Goal: Task Accomplishment & Management: Complete application form

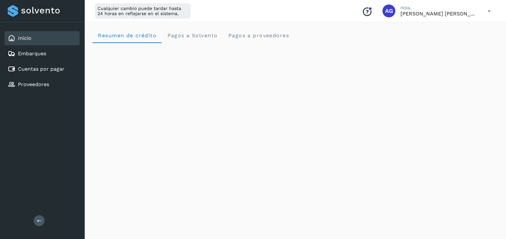
scroll to position [353, 0]
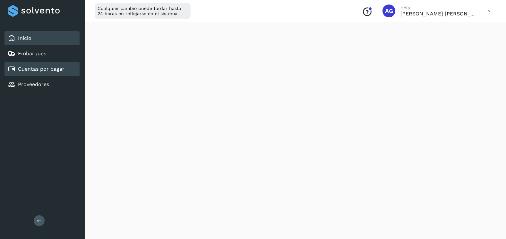
click at [58, 72] on link "Cuentas por pagar" at bounding box center [41, 69] width 47 height 6
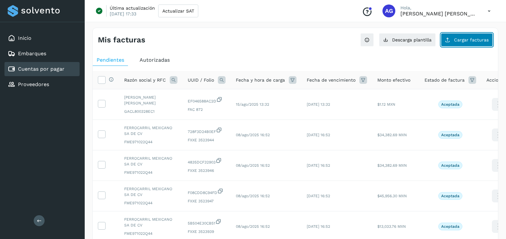
click at [477, 37] on button "Cargar facturas" at bounding box center [467, 39] width 52 height 13
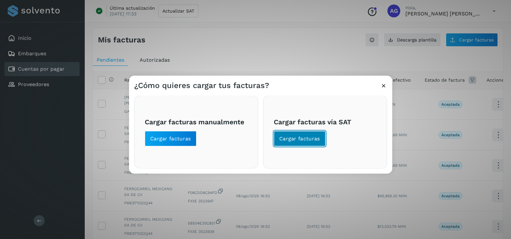
click at [309, 138] on span "Cargar facturas" at bounding box center [299, 138] width 41 height 7
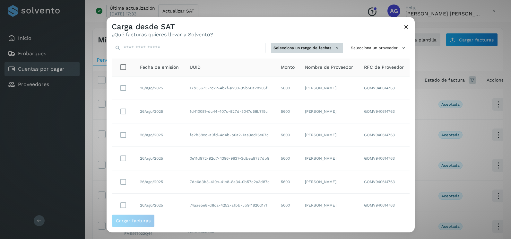
click at [324, 45] on button "Selecciona un rango de fechas" at bounding box center [307, 48] width 72 height 11
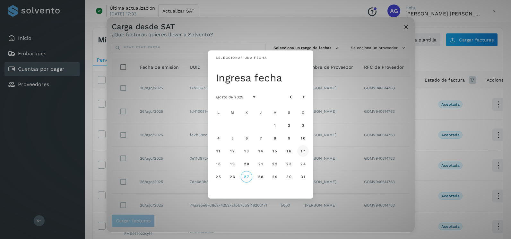
click at [301, 152] on span "17" at bounding box center [303, 151] width 5 height 4
click at [219, 164] on span "18" at bounding box center [218, 164] width 5 height 4
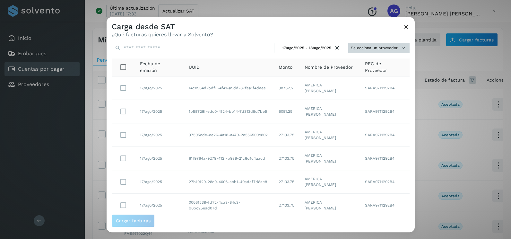
click at [391, 48] on button "Selecciona un proveedor" at bounding box center [378, 48] width 61 height 11
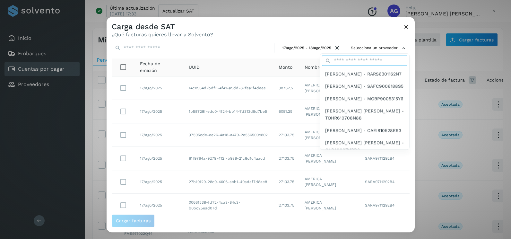
click at [367, 60] on input "text" at bounding box center [364, 61] width 85 height 10
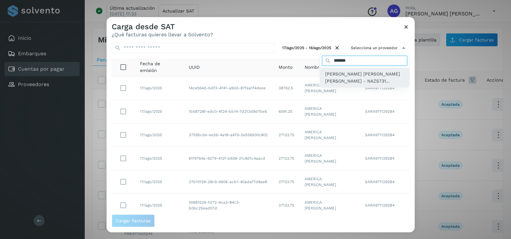
type input "*******"
click at [344, 84] on span "[PERSON_NAME] [PERSON_NAME] [PERSON_NAME] - NAZS731..." at bounding box center [364, 77] width 79 height 14
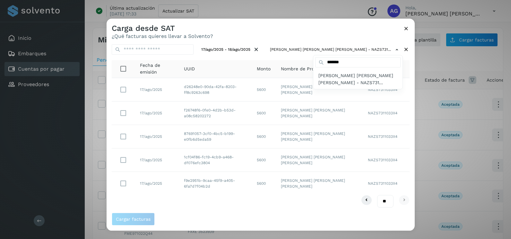
click at [124, 91] on div at bounding box center [362, 138] width 511 height 239
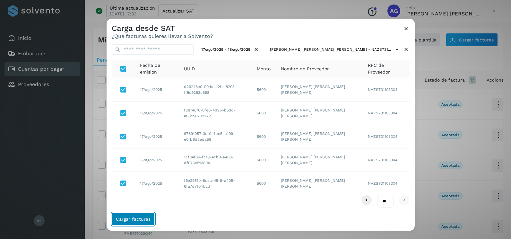
click at [149, 221] on span "Cargar facturas" at bounding box center [133, 219] width 35 height 4
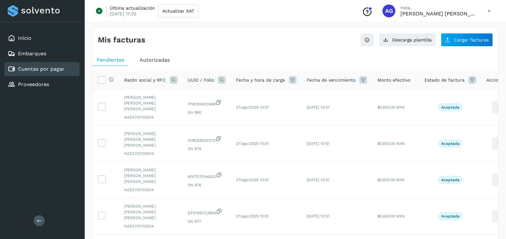
click at [467, 40] on span "Cargar facturas" at bounding box center [471, 40] width 35 height 4
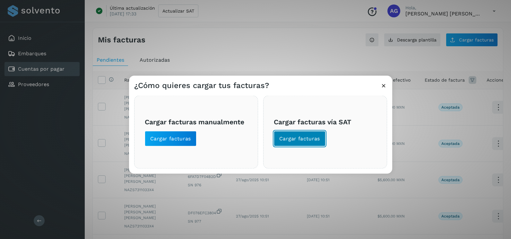
click at [301, 133] on button "Cargar facturas" at bounding box center [300, 138] width 52 height 15
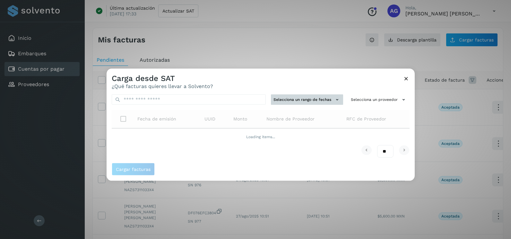
click at [304, 102] on button "Selecciona un rango de fechas" at bounding box center [307, 99] width 72 height 11
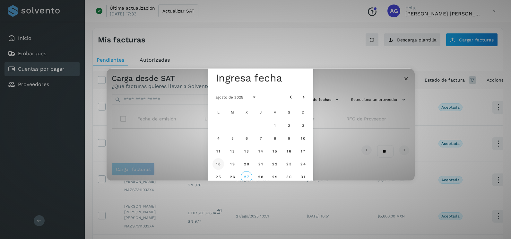
drag, startPoint x: 218, startPoint y: 162, endPoint x: 227, endPoint y: 162, distance: 9.0
click at [219, 162] on span "18" at bounding box center [218, 164] width 5 height 4
click at [232, 163] on span "19" at bounding box center [232, 164] width 5 height 4
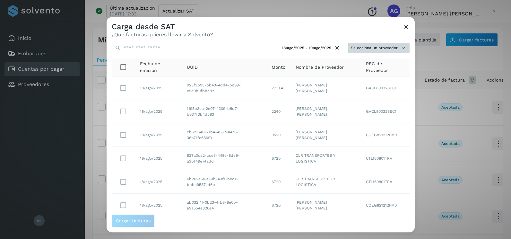
click at [375, 50] on button "Selecciona un proveedor" at bounding box center [378, 48] width 61 height 11
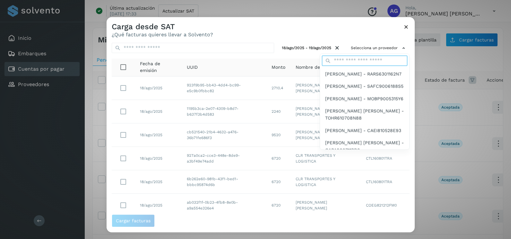
click at [344, 62] on input "text" at bounding box center [364, 61] width 85 height 10
type input "*******"
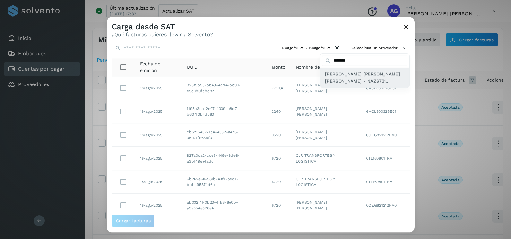
click at [338, 81] on span "[PERSON_NAME] [PERSON_NAME] [PERSON_NAME] - NAZS731..." at bounding box center [364, 77] width 79 height 14
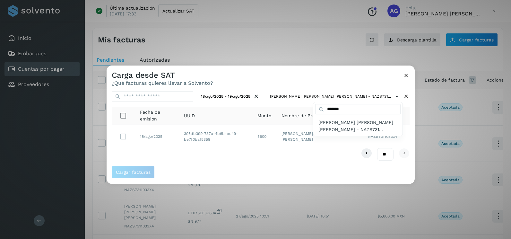
click at [134, 135] on div at bounding box center [362, 185] width 511 height 239
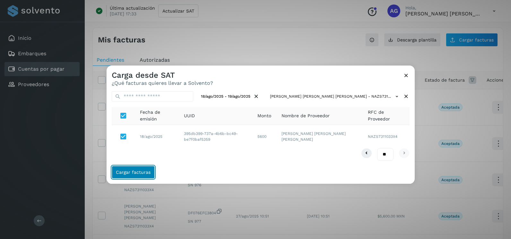
click at [145, 169] on button "Cargar facturas" at bounding box center [133, 172] width 43 height 13
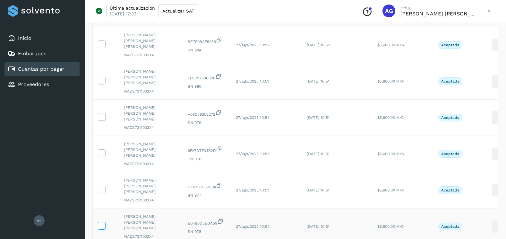
scroll to position [64, 0]
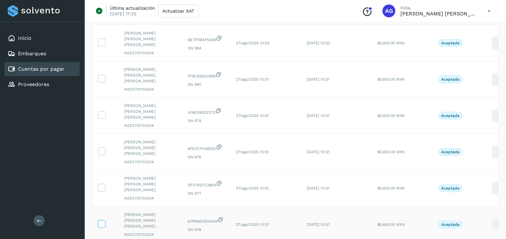
click at [103, 220] on icon at bounding box center [101, 223] width 7 height 7
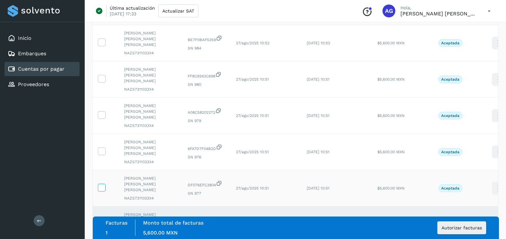
click at [101, 184] on icon at bounding box center [101, 187] width 7 height 7
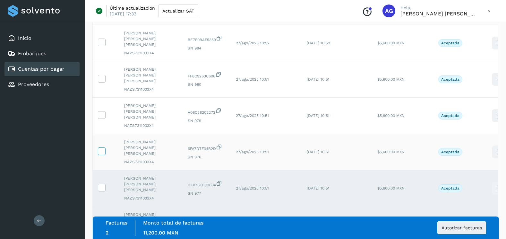
click at [104, 147] on icon at bounding box center [101, 150] width 7 height 7
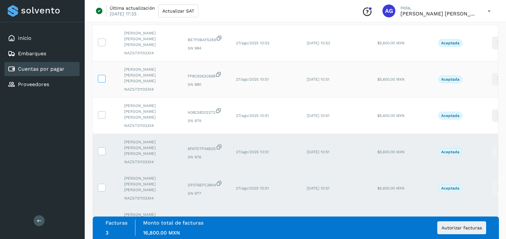
scroll to position [0, 0]
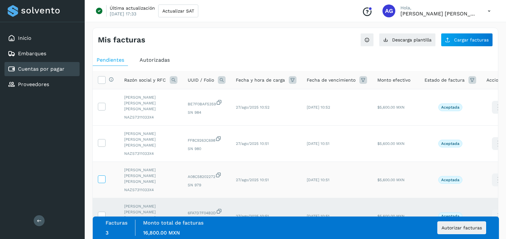
click at [103, 175] on icon at bounding box center [101, 178] width 7 height 7
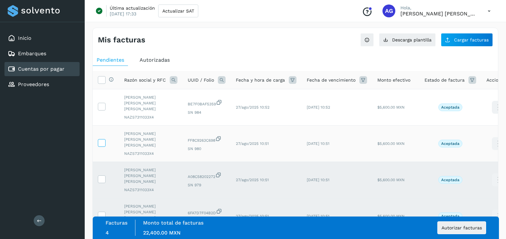
click at [104, 139] on icon at bounding box center [101, 142] width 7 height 7
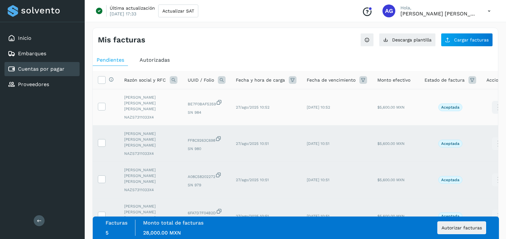
click at [103, 108] on td at bounding box center [106, 107] width 26 height 36
click at [104, 106] on icon at bounding box center [101, 106] width 7 height 7
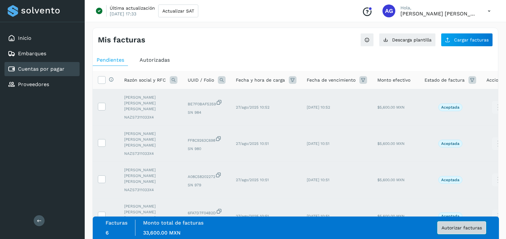
click at [451, 227] on span "Autorizar facturas" at bounding box center [462, 227] width 40 height 4
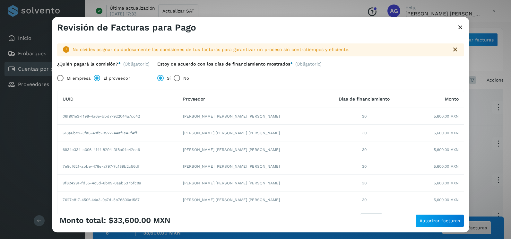
click at [452, 229] on div "Monto total: $33,600.00 MXN Autorizar facturas" at bounding box center [261, 223] width 418 height 18
click at [448, 221] on span "Autorizar facturas" at bounding box center [440, 220] width 40 height 4
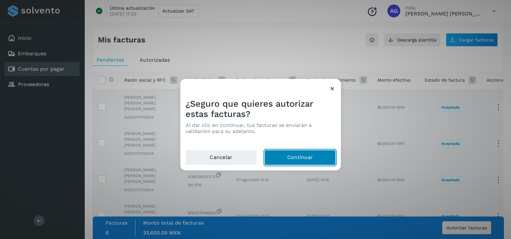
click at [312, 159] on button "Continuar" at bounding box center [300, 157] width 71 height 15
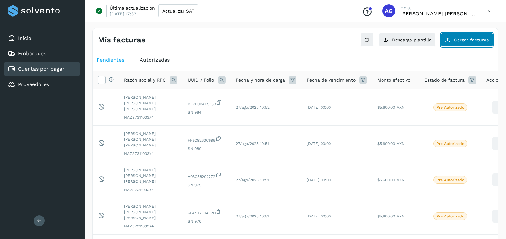
click at [474, 39] on span "Cargar facturas" at bounding box center [471, 40] width 35 height 4
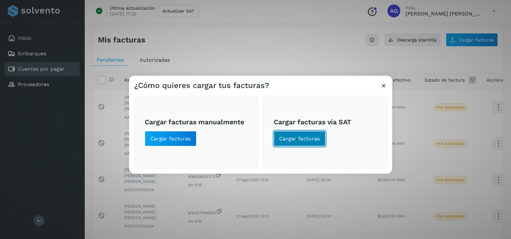
click at [295, 136] on span "Cargar facturas" at bounding box center [299, 138] width 41 height 7
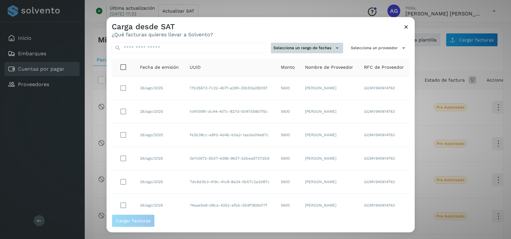
click at [315, 44] on button "Selecciona un rango de fechas" at bounding box center [307, 48] width 72 height 11
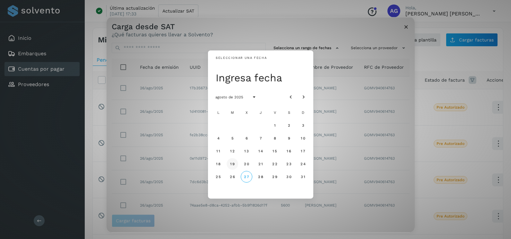
click at [232, 164] on span "19" at bounding box center [232, 164] width 5 height 4
click at [247, 164] on span "20" at bounding box center [246, 164] width 5 height 4
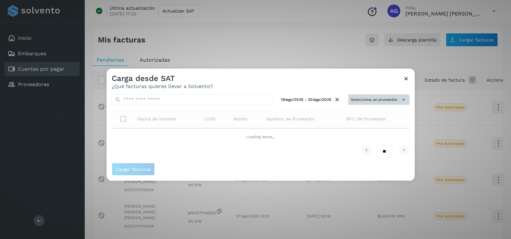
click at [386, 101] on button "Selecciona un proveedor" at bounding box center [378, 99] width 61 height 11
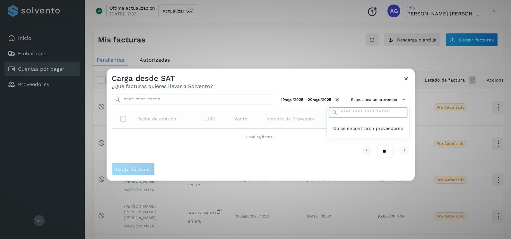
click at [372, 110] on input "text" at bounding box center [368, 112] width 79 height 10
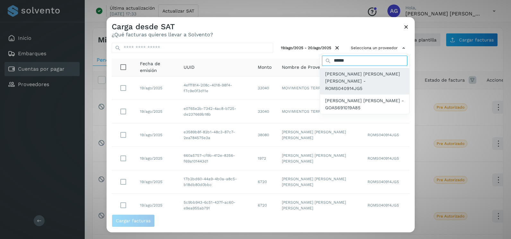
type input "******"
click at [355, 84] on span "[PERSON_NAME] [PERSON_NAME] [PERSON_NAME] - ROMS040914JG5" at bounding box center [364, 81] width 79 height 22
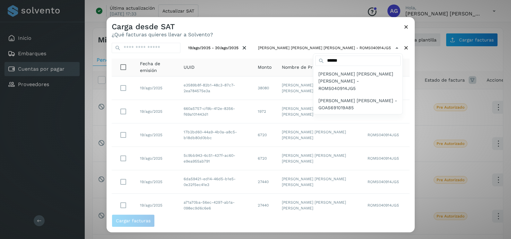
click at [406, 144] on div at bounding box center [362, 136] width 511 height 239
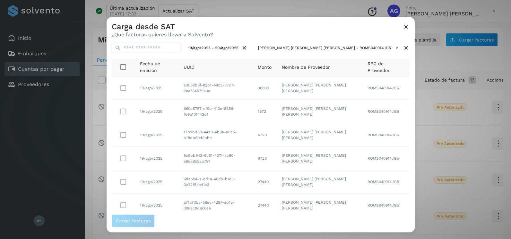
scroll to position [114, 0]
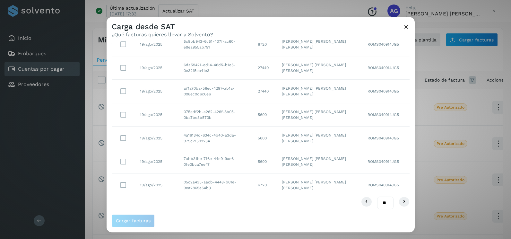
click at [379, 205] on select "** ** **" at bounding box center [385, 203] width 16 height 13
select select "**"
click at [377, 197] on select "** ** **" at bounding box center [385, 203] width 16 height 13
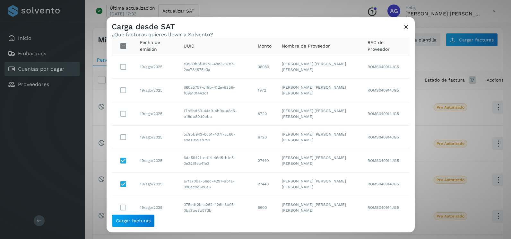
scroll to position [0, 0]
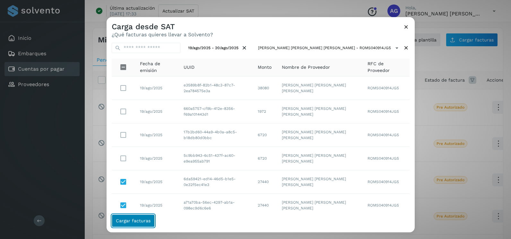
click at [143, 223] on span "Cargar facturas" at bounding box center [133, 220] width 35 height 4
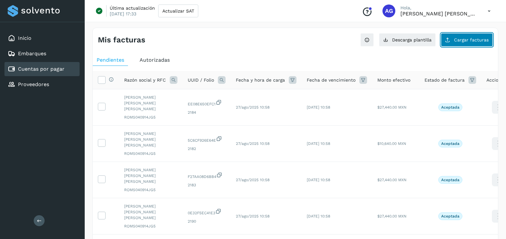
click at [485, 39] on span "Cargar facturas" at bounding box center [471, 40] width 35 height 4
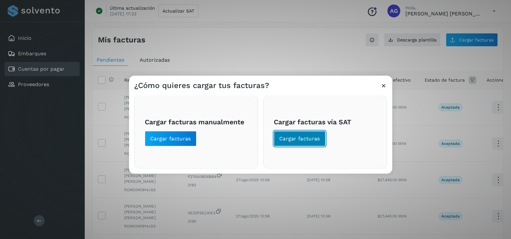
click at [311, 142] on span "Cargar facturas" at bounding box center [299, 138] width 41 height 7
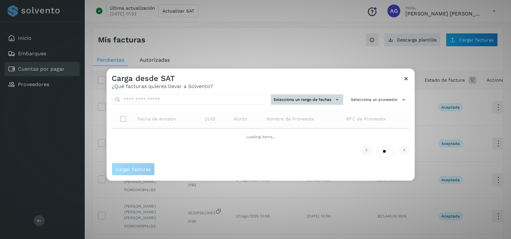
click at [317, 103] on button "Selecciona un rango de fechas" at bounding box center [307, 99] width 72 height 11
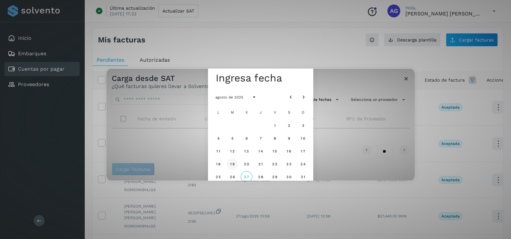
click at [234, 163] on span "19" at bounding box center [232, 164] width 5 height 4
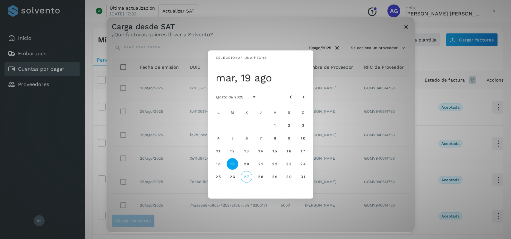
click at [246, 165] on span "20" at bounding box center [246, 164] width 5 height 4
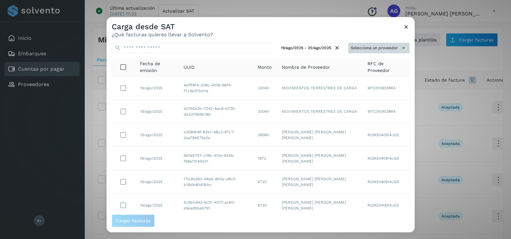
click at [380, 52] on button "Selecciona un proveedor" at bounding box center [378, 48] width 61 height 11
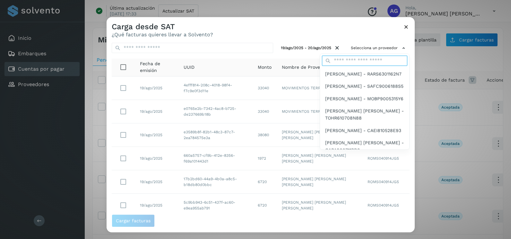
click at [366, 64] on input "text" at bounding box center [364, 61] width 85 height 10
type input "******"
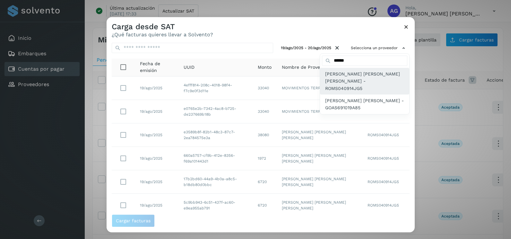
click at [352, 80] on span "[PERSON_NAME] [PERSON_NAME] [PERSON_NAME] - ROMS040914JG5" at bounding box center [364, 81] width 79 height 22
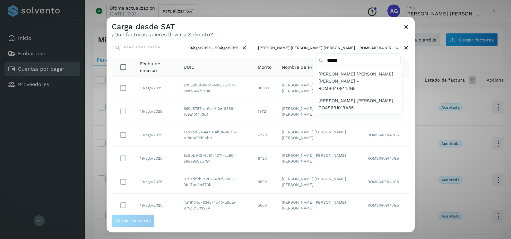
click at [407, 158] on div at bounding box center [362, 136] width 511 height 239
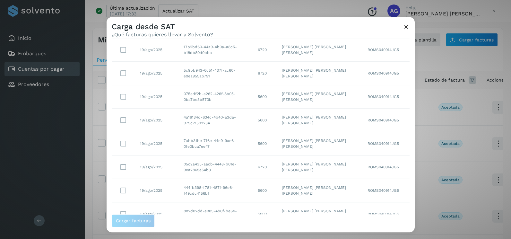
scroll to position [114, 0]
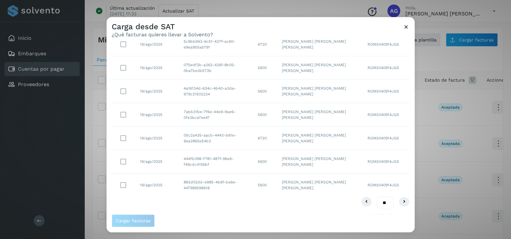
click at [382, 203] on select "** ** **" at bounding box center [385, 203] width 16 height 13
select select "**"
click at [377, 197] on select "** ** **" at bounding box center [385, 203] width 16 height 13
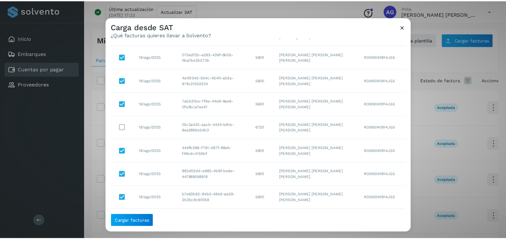
scroll to position [129, 0]
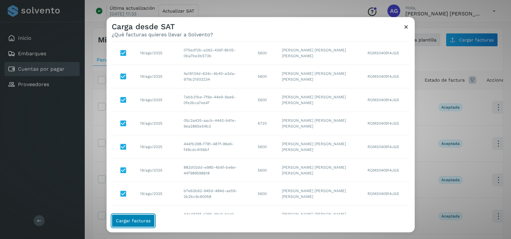
click at [131, 217] on button "Cargar facturas" at bounding box center [133, 220] width 43 height 13
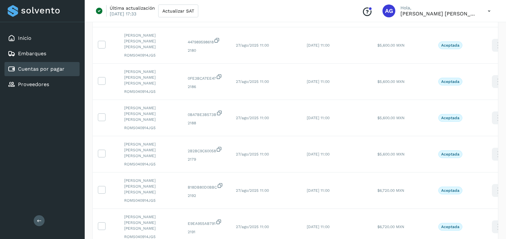
scroll to position [215, 0]
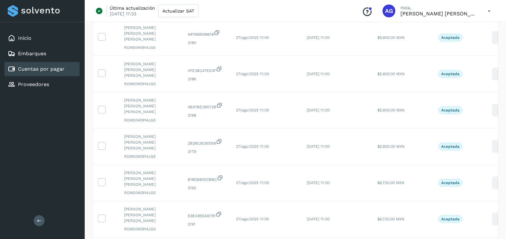
select select "**"
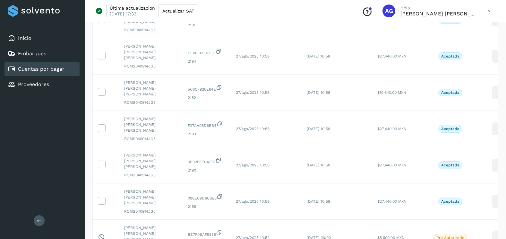
scroll to position [408, 0]
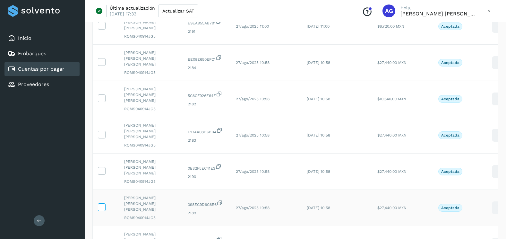
click at [101, 203] on icon at bounding box center [101, 206] width 7 height 7
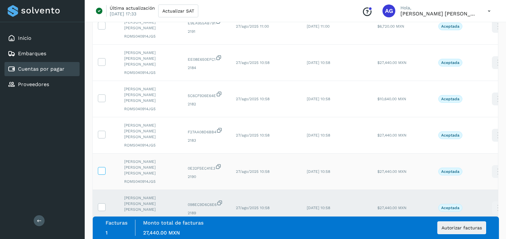
click at [101, 167] on icon at bounding box center [101, 170] width 7 height 7
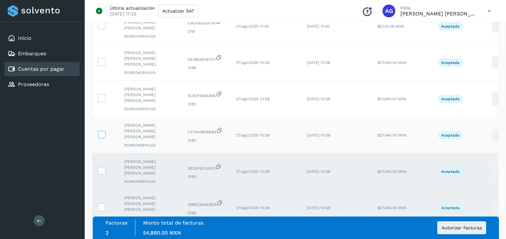
click at [101, 131] on icon at bounding box center [101, 134] width 7 height 7
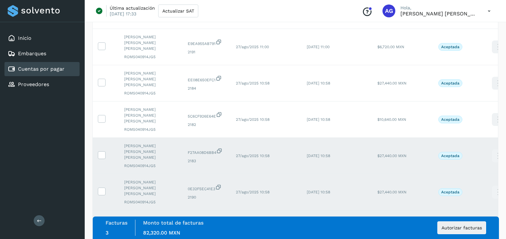
scroll to position [247, 0]
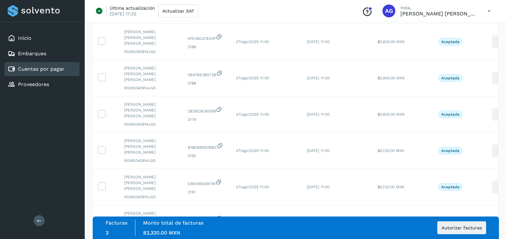
click at [102, 219] on icon at bounding box center [101, 222] width 7 height 7
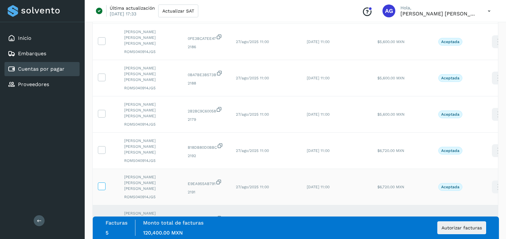
click at [101, 182] on icon at bounding box center [101, 185] width 7 height 7
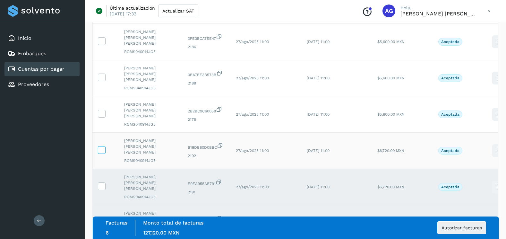
click at [102, 146] on icon at bounding box center [101, 149] width 7 height 7
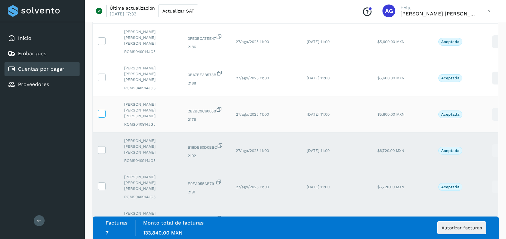
click at [103, 110] on icon at bounding box center [101, 113] width 7 height 7
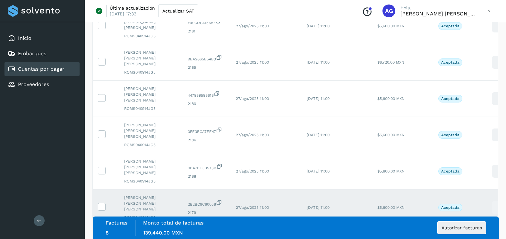
scroll to position [151, 0]
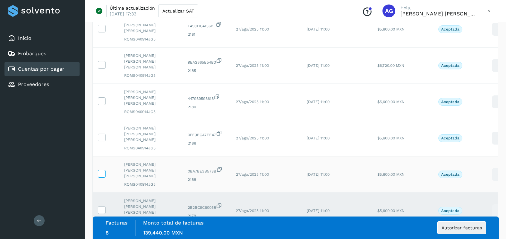
click at [101, 170] on icon at bounding box center [101, 173] width 7 height 7
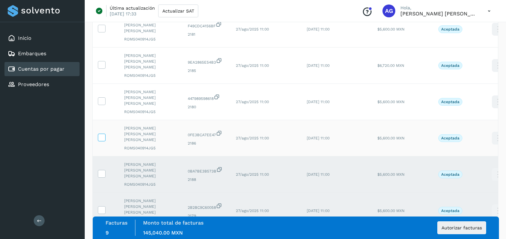
click at [102, 134] on icon at bounding box center [101, 137] width 7 height 7
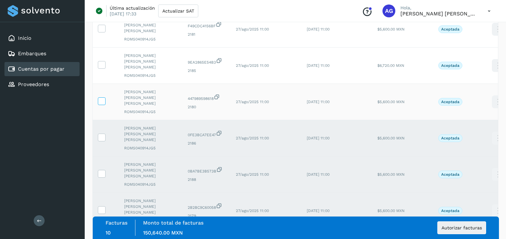
click at [103, 97] on icon at bounding box center [101, 100] width 7 height 7
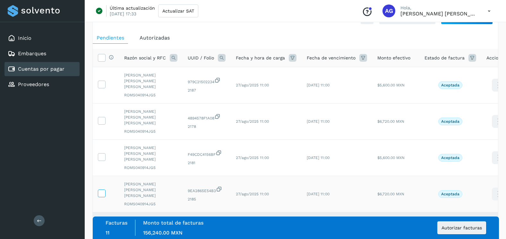
click at [102, 189] on icon at bounding box center [101, 192] width 7 height 7
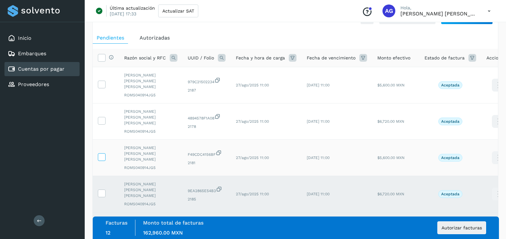
click at [104, 153] on icon at bounding box center [101, 156] width 7 height 7
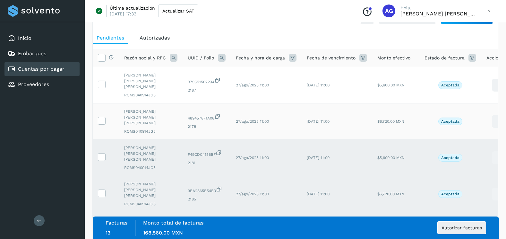
drag, startPoint x: 102, startPoint y: 112, endPoint x: 102, endPoint y: 105, distance: 6.4
click at [102, 117] on icon at bounding box center [101, 120] width 7 height 7
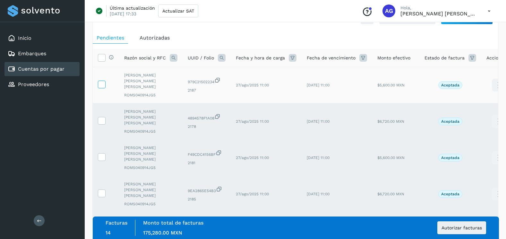
click at [102, 81] on icon at bounding box center [101, 84] width 7 height 7
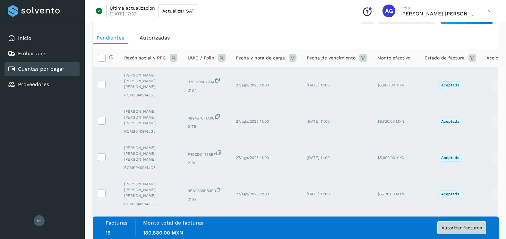
click at [461, 230] on span "Autorizar facturas" at bounding box center [462, 227] width 40 height 4
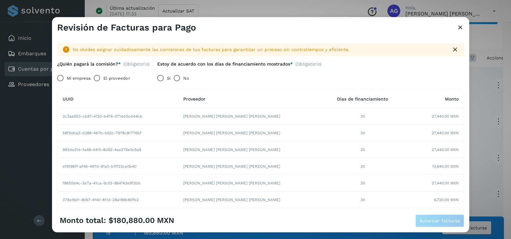
click at [107, 80] on label "El proveedor" at bounding box center [116, 78] width 26 height 13
click at [454, 224] on button "Autorizar facturas" at bounding box center [440, 220] width 49 height 13
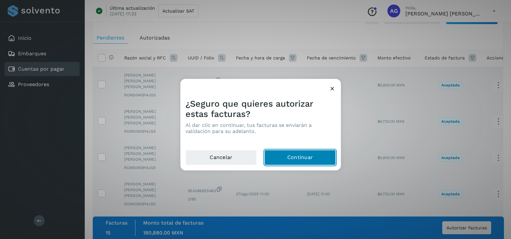
click at [299, 161] on button "Continuar" at bounding box center [300, 157] width 71 height 15
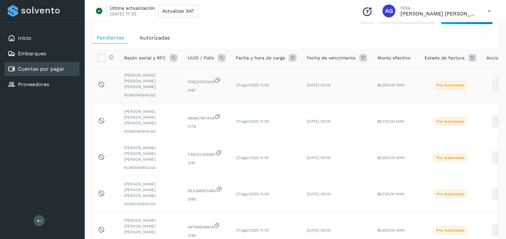
scroll to position [0, 0]
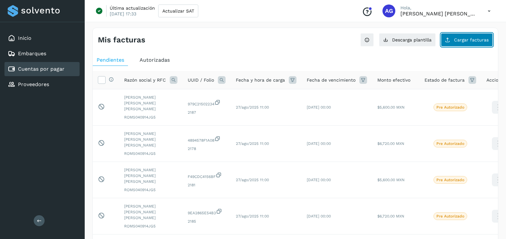
click at [465, 40] on span "Cargar facturas" at bounding box center [471, 40] width 35 height 4
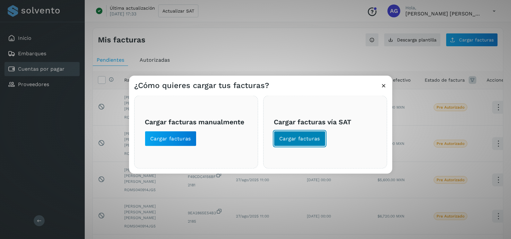
click at [308, 133] on button "Cargar facturas" at bounding box center [300, 138] width 52 height 15
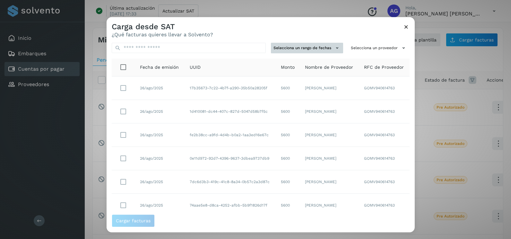
click at [316, 45] on button "Selecciona un rango de fechas" at bounding box center [307, 48] width 72 height 11
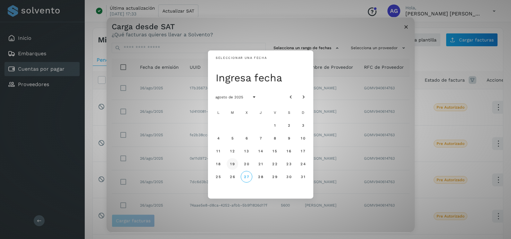
click at [234, 163] on span "19" at bounding box center [232, 164] width 5 height 4
click at [249, 163] on span "20" at bounding box center [246, 164] width 5 height 4
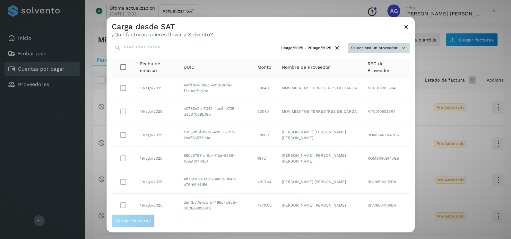
click at [390, 48] on button "Selecciona un proveedor" at bounding box center [378, 48] width 61 height 11
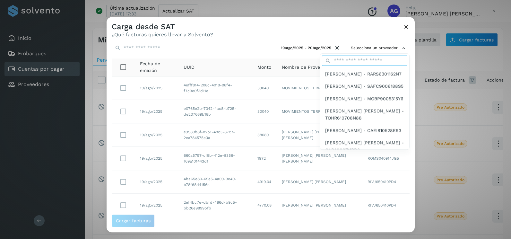
click at [369, 62] on input "text" at bounding box center [364, 61] width 85 height 10
type input "******"
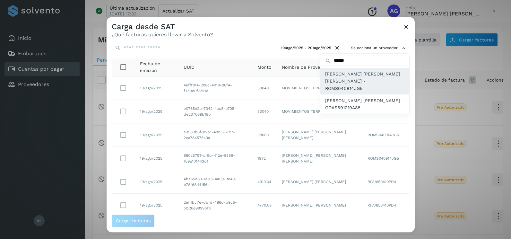
click at [363, 78] on span "[PERSON_NAME] [PERSON_NAME] [PERSON_NAME] - ROMS040914JG5" at bounding box center [364, 81] width 79 height 22
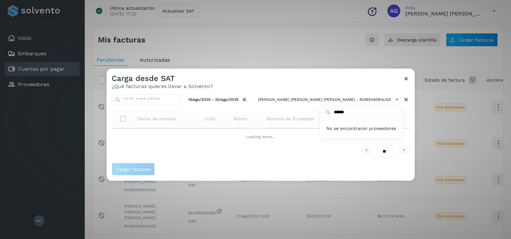
click at [311, 79] on div at bounding box center [362, 188] width 511 height 239
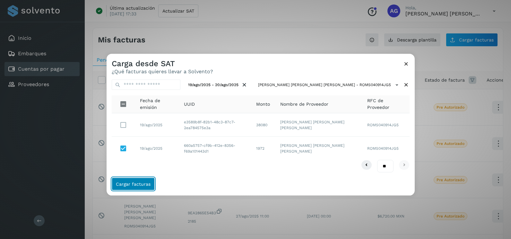
click at [136, 186] on span "Cargar facturas" at bounding box center [133, 183] width 35 height 4
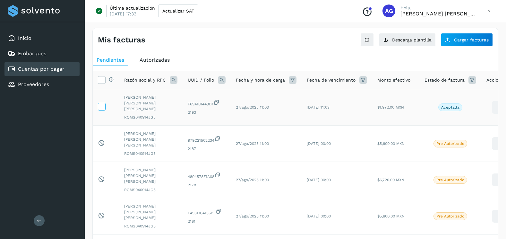
click at [105, 103] on icon at bounding box center [101, 106] width 7 height 7
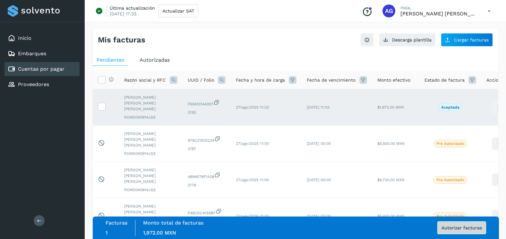
click at [454, 229] on span "Autorizar facturas" at bounding box center [462, 227] width 40 height 4
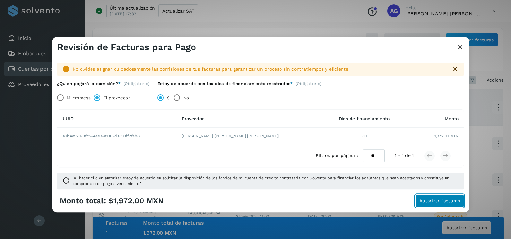
click at [451, 202] on span "Autorizar facturas" at bounding box center [440, 201] width 40 height 4
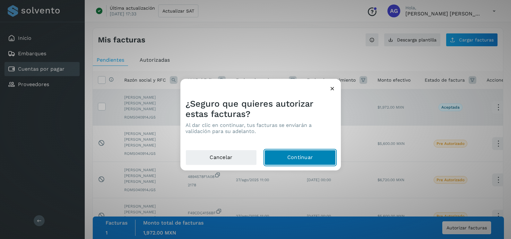
click at [297, 154] on button "Continuar" at bounding box center [300, 157] width 71 height 15
